Goal: Find specific page/section: Find specific page/section

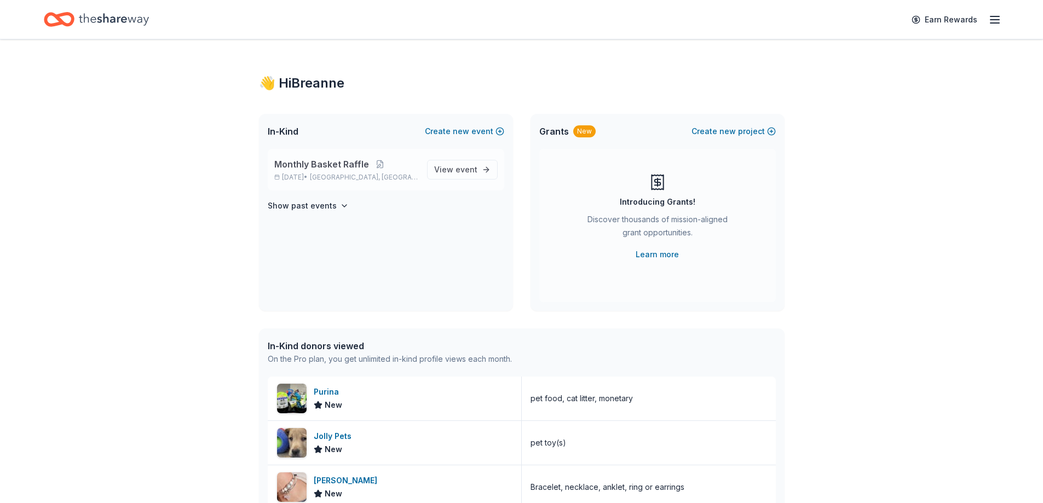
click at [392, 163] on p "Monthly Basket Raffle" at bounding box center [346, 164] width 144 height 13
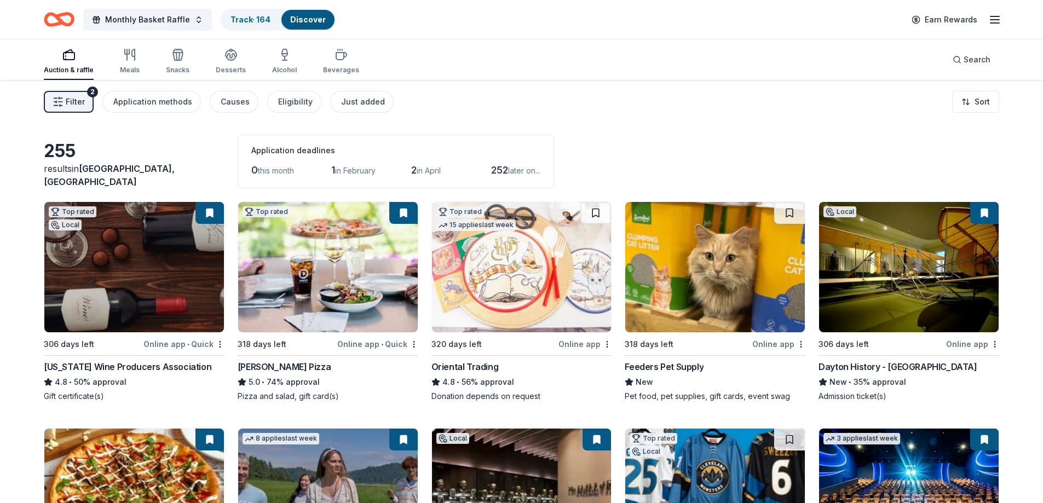
click at [75, 100] on span "Filter" at bounding box center [75, 101] width 19 height 13
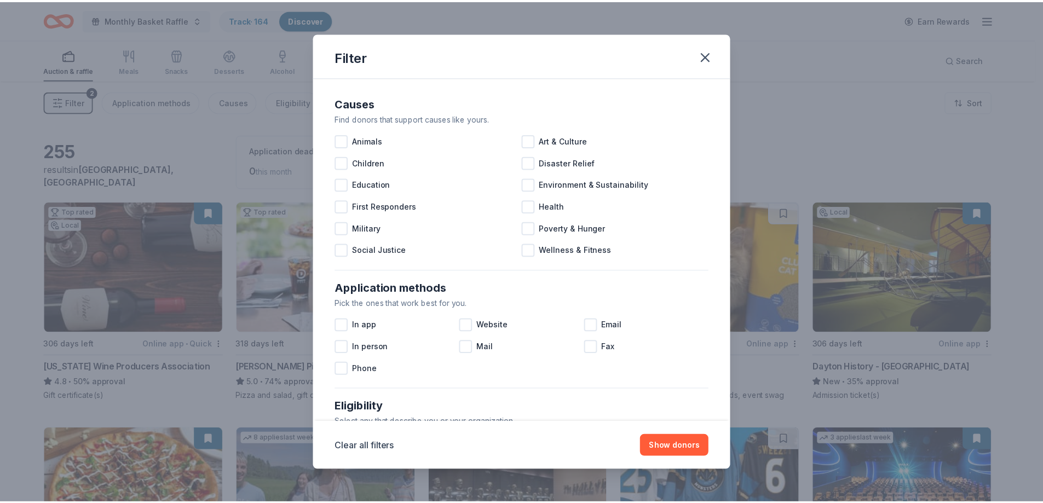
scroll to position [377, 0]
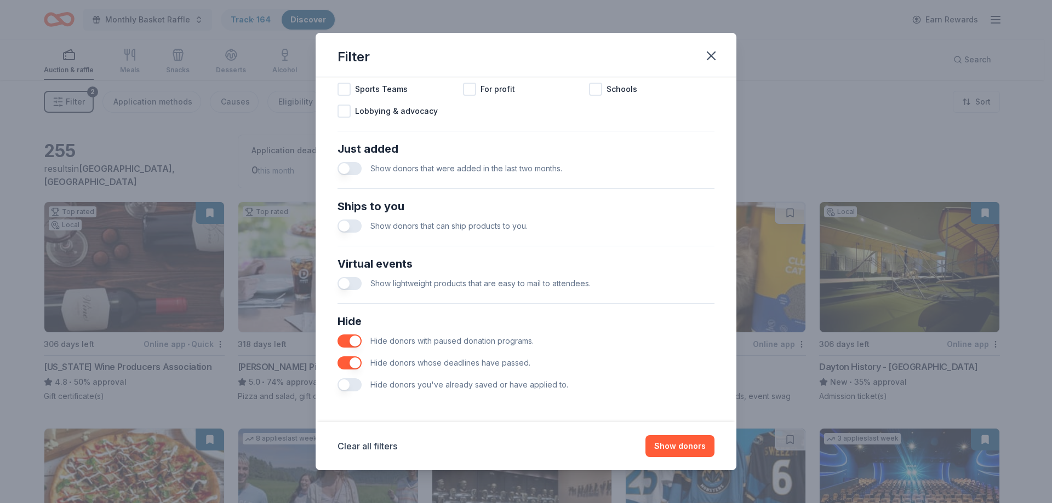
click at [404, 342] on span "Hide donors with paused donation programs." at bounding box center [451, 340] width 163 height 9
click at [370, 360] on span "Hide donors whose deadlines have passed." at bounding box center [450, 362] width 160 height 9
click at [345, 360] on button "button" at bounding box center [349, 363] width 24 height 13
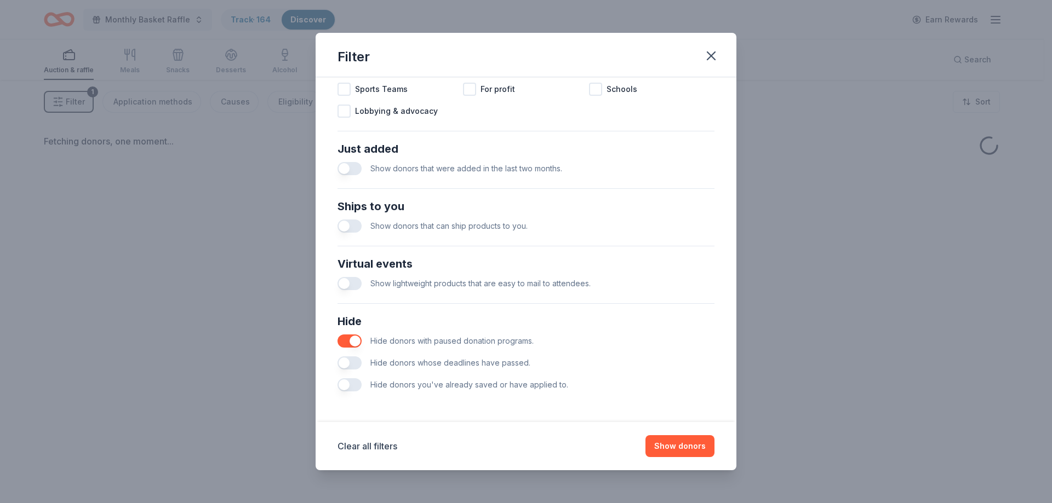
click at [354, 341] on button "button" at bounding box center [349, 341] width 24 height 13
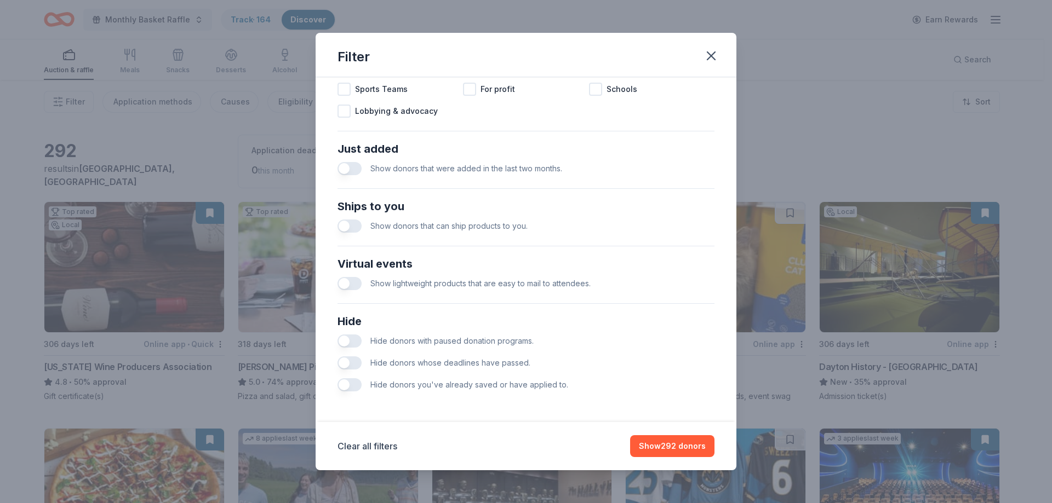
click at [355, 385] on button "button" at bounding box center [349, 384] width 24 height 13
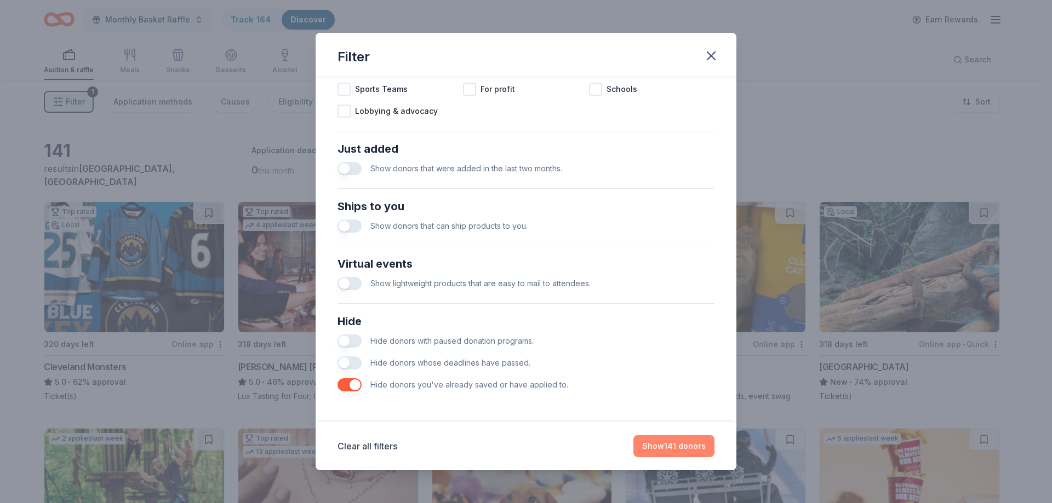
click at [695, 444] on button "Show 141 donors" at bounding box center [673, 446] width 81 height 22
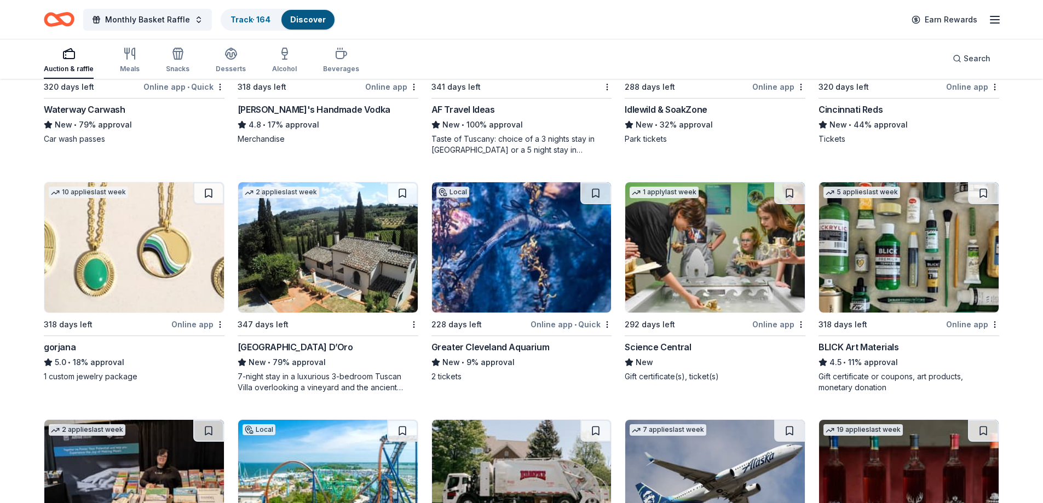
scroll to position [1588, 0]
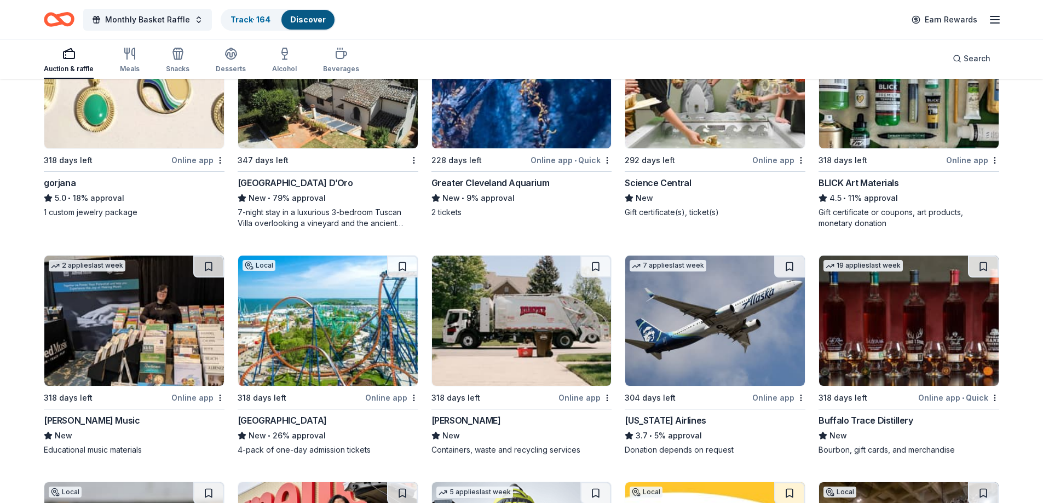
click at [157, 369] on img at bounding box center [134, 321] width 180 height 130
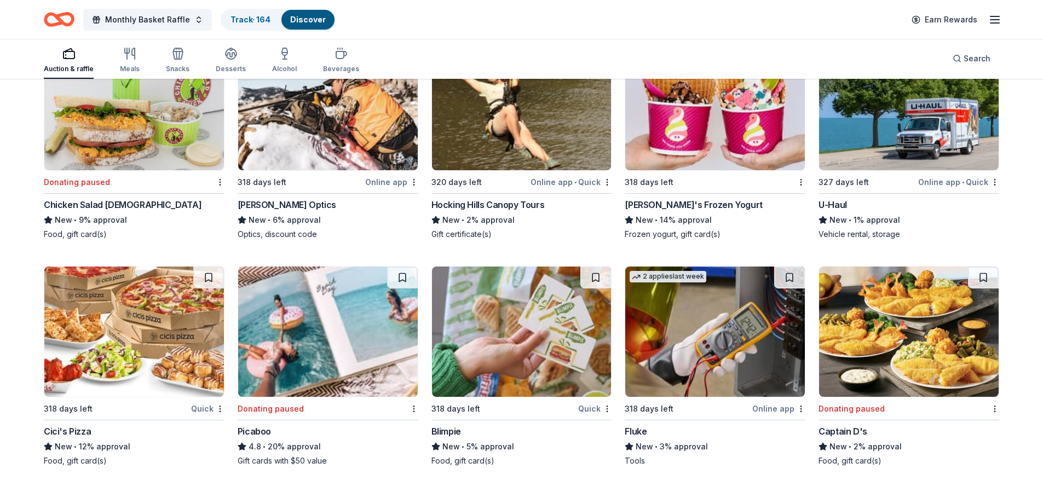
scroll to position [3994, 0]
